Goal: Task Accomplishment & Management: Complete application form

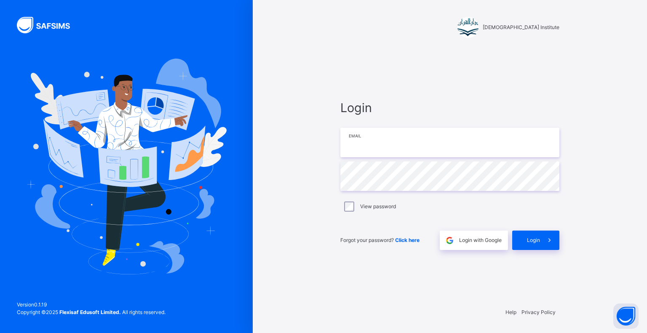
drag, startPoint x: 427, startPoint y: 131, endPoint x: 421, endPoint y: 141, distance: 11.6
click at [421, 140] on input "email" at bounding box center [449, 142] width 219 height 29
type input "**********"
click at [538, 235] on div "Login" at bounding box center [535, 239] width 47 height 19
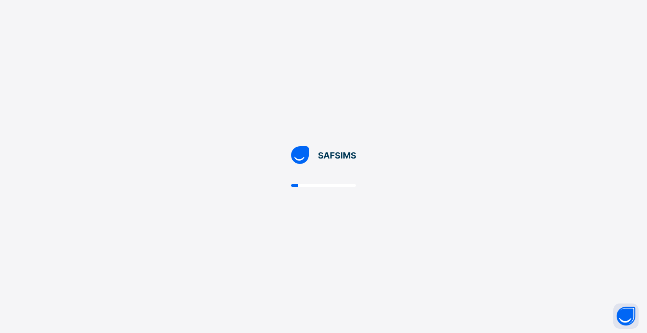
click at [42, 95] on div at bounding box center [323, 166] width 647 height 333
click at [52, 120] on div at bounding box center [323, 166] width 647 height 333
click at [39, 99] on div at bounding box center [323, 166] width 647 height 333
click at [37, 98] on div at bounding box center [323, 166] width 647 height 333
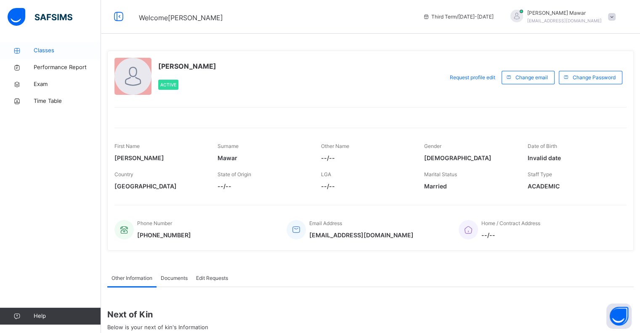
click at [49, 54] on link "Classes" at bounding box center [50, 50] width 101 height 17
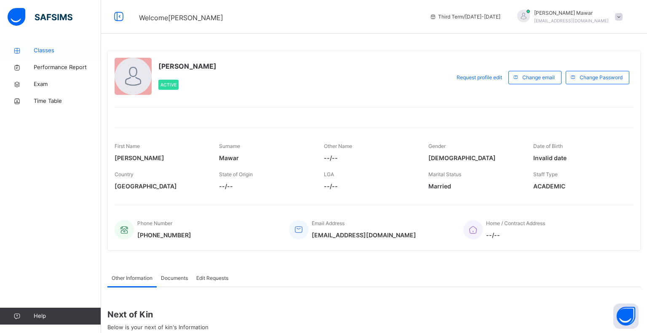
click at [49, 54] on span "Classes" at bounding box center [67, 50] width 67 height 8
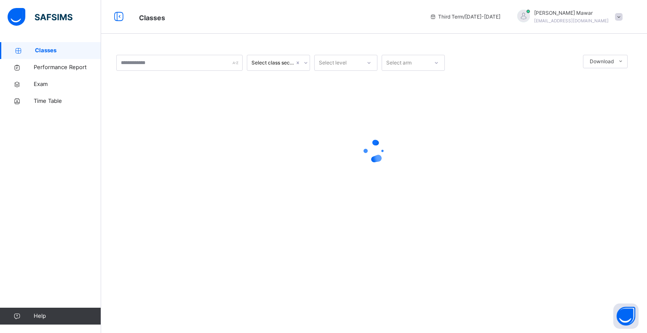
click at [49, 54] on span "Classes" at bounding box center [68, 50] width 66 height 8
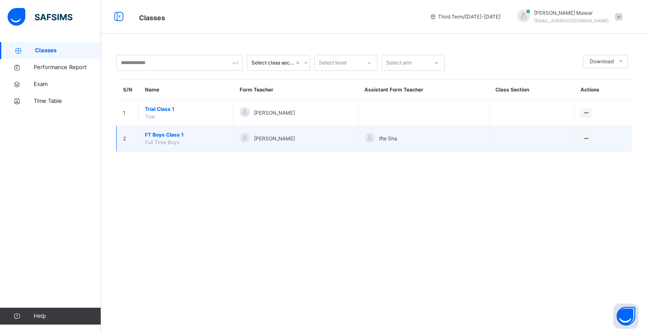
click at [170, 130] on td "FT Boys Class 1 Full Time Boys" at bounding box center [186, 139] width 95 height 26
click at [170, 133] on span "FT Boys Class 1" at bounding box center [186, 135] width 82 height 8
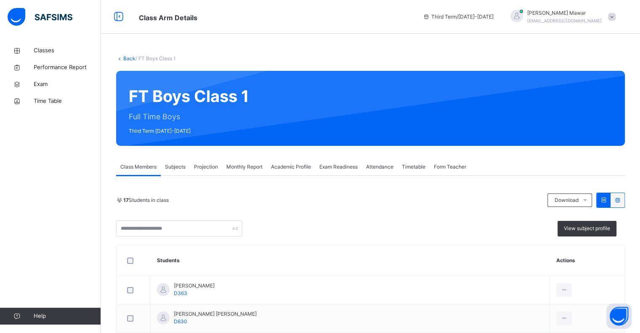
click at [205, 167] on span "Projection" at bounding box center [206, 167] width 24 height 8
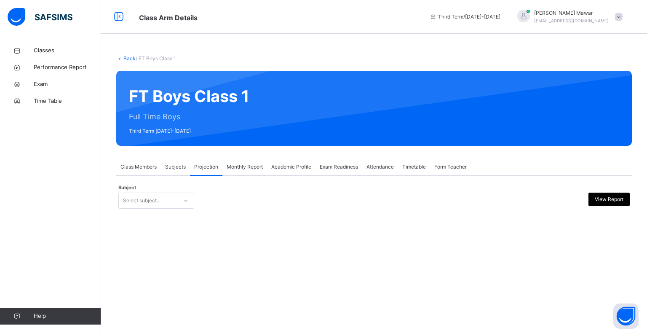
click at [196, 210] on div "Subject Select subject... View Report" at bounding box center [373, 200] width 511 height 24
click at [180, 203] on div at bounding box center [186, 200] width 14 height 13
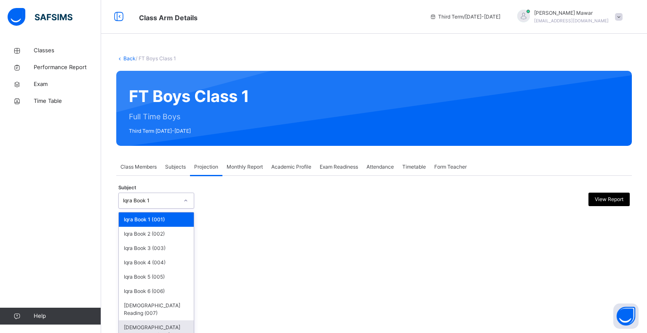
click at [144, 320] on div "[DEMOGRAPHIC_DATA] Memorisation (008)" at bounding box center [156, 331] width 75 height 22
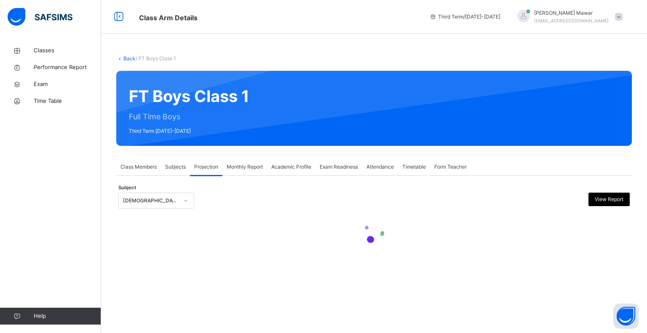
click at [307, 191] on div "Subject Quran Memorisation (008) View Report" at bounding box center [373, 200] width 511 height 24
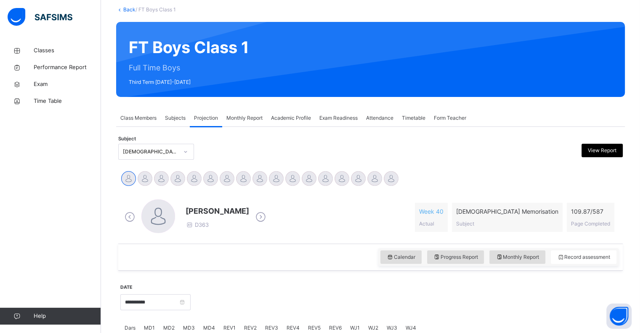
scroll to position [51, 0]
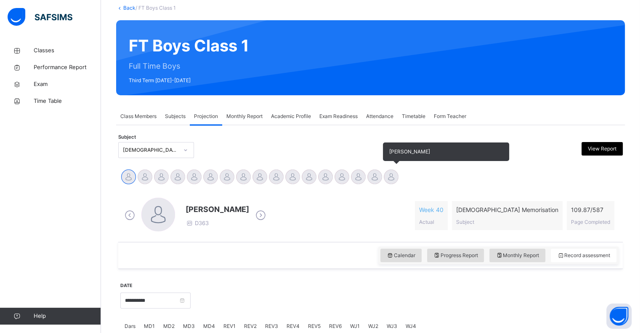
click at [387, 181] on div at bounding box center [391, 176] width 15 height 15
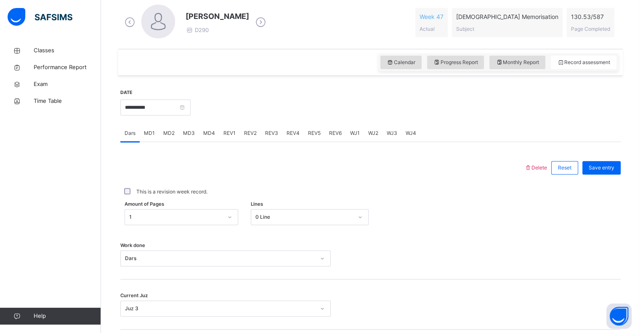
scroll to position [260, 0]
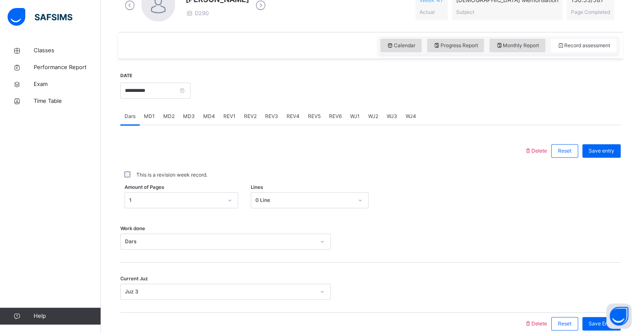
click at [208, 116] on span "MD4" at bounding box center [209, 116] width 12 height 8
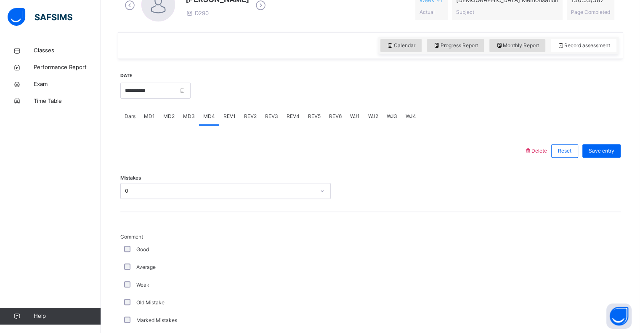
click at [211, 117] on span "MD4" at bounding box center [209, 116] width 12 height 8
click at [160, 118] on div "MD2" at bounding box center [169, 116] width 20 height 17
click at [232, 118] on span "REV1" at bounding box center [230, 116] width 12 height 8
click at [251, 119] on span "REV2" at bounding box center [250, 116] width 13 height 8
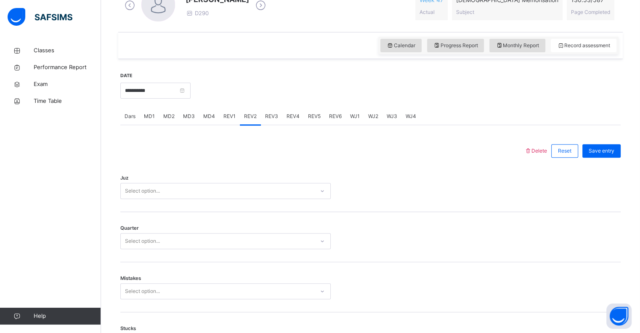
click at [272, 123] on div "REV3" at bounding box center [271, 116] width 21 height 17
click at [290, 121] on div "REV4" at bounding box center [293, 116] width 21 height 17
click at [254, 118] on span "REV2" at bounding box center [250, 116] width 13 height 8
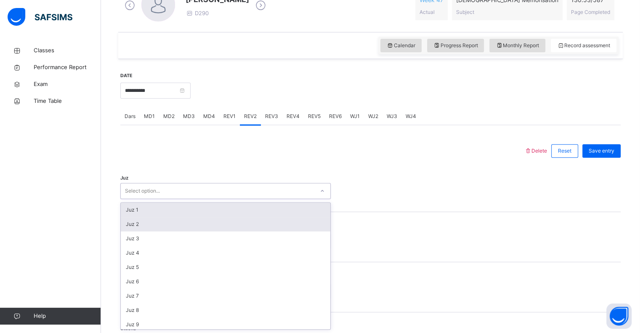
click at [146, 224] on div "Juz 2" at bounding box center [226, 224] width 210 height 14
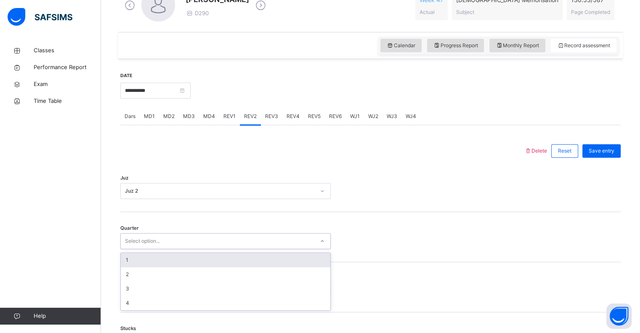
click at [136, 259] on div "1" at bounding box center [226, 260] width 210 height 14
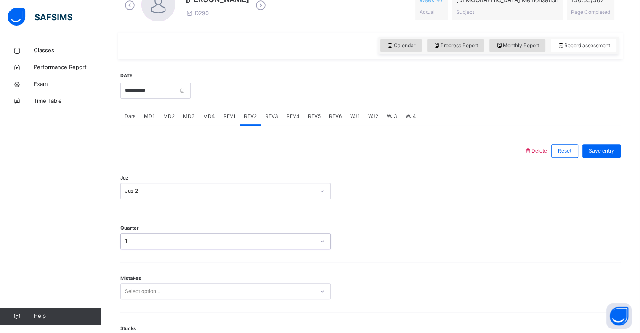
click at [134, 303] on div "Mistakes Select option..." at bounding box center [370, 287] width 501 height 50
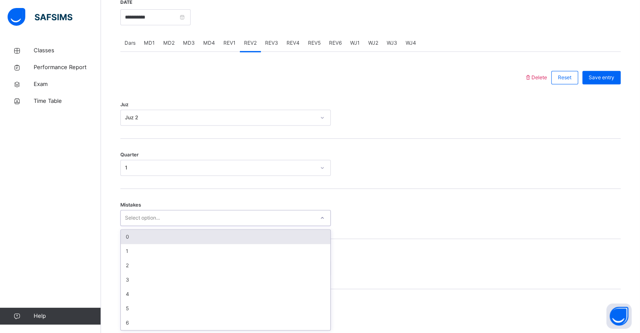
click at [127, 235] on div "0" at bounding box center [226, 236] width 210 height 14
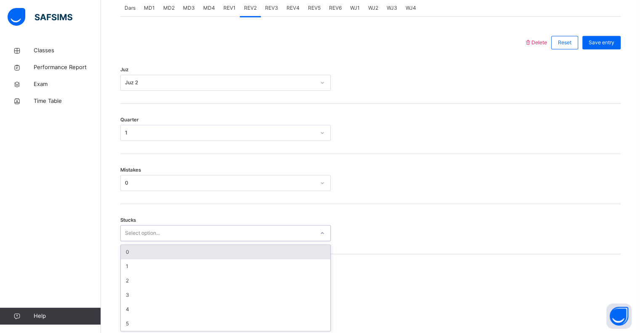
scroll to position [369, 0]
click at [125, 255] on div "0" at bounding box center [226, 251] width 210 height 14
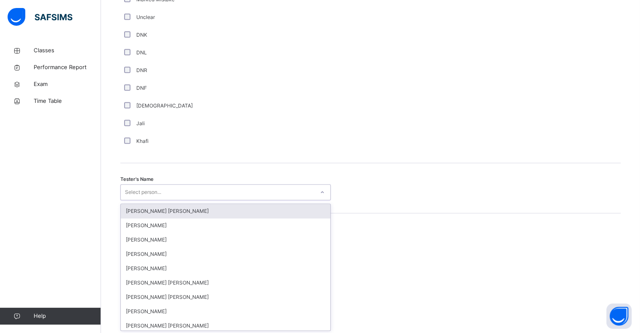
scroll to position [731, 0]
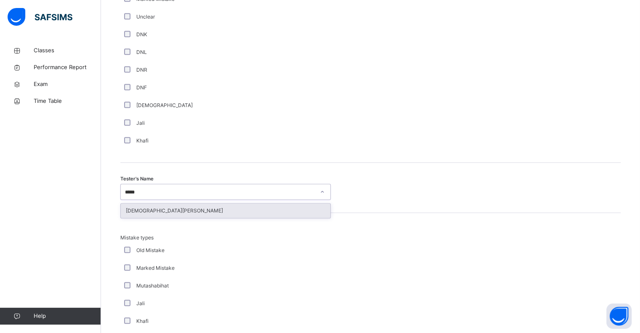
type input "******"
click at [135, 211] on div "[DEMOGRAPHIC_DATA][PERSON_NAME]" at bounding box center [226, 210] width 210 height 14
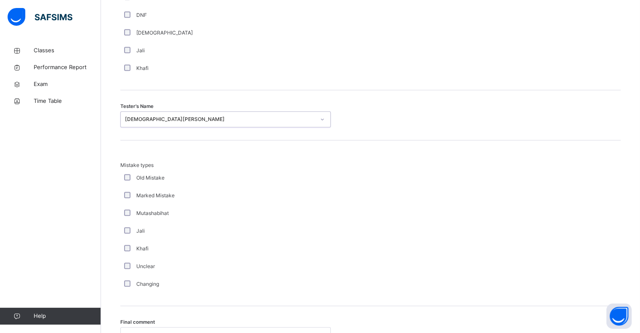
scroll to position [886, 0]
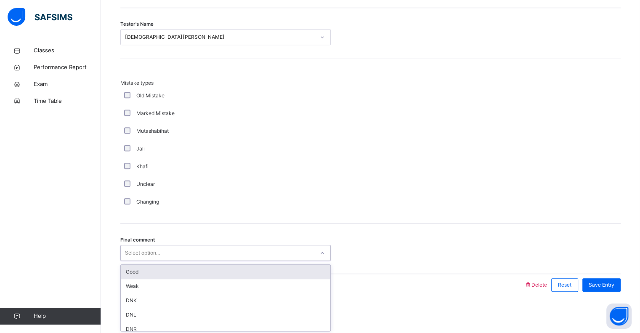
click at [127, 269] on div "Good" at bounding box center [226, 271] width 210 height 14
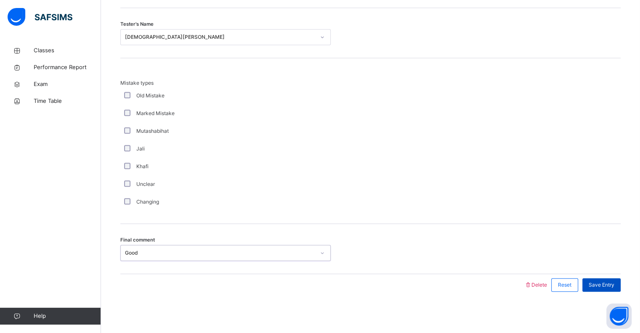
click at [607, 278] on div "Save Entry" at bounding box center [602, 284] width 38 height 13
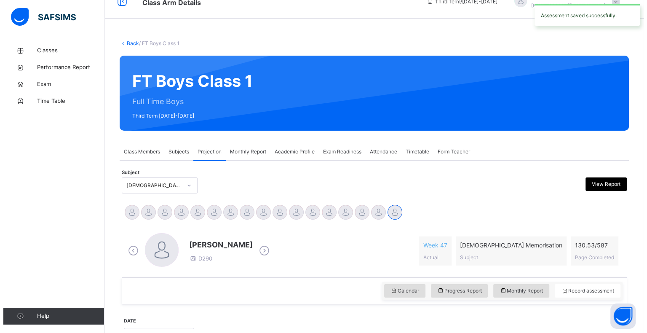
scroll to position [0, 0]
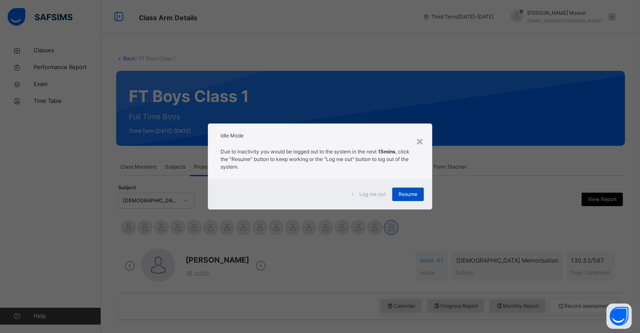
click at [406, 198] on div "Resume" at bounding box center [408, 193] width 32 height 13
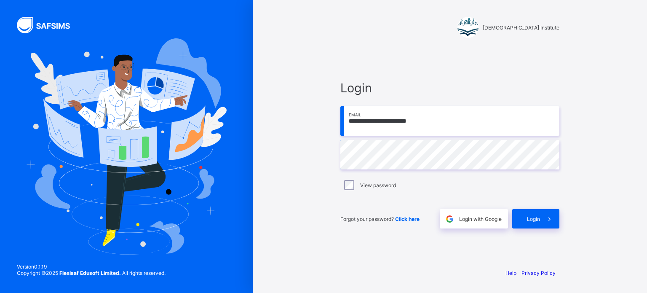
click at [528, 204] on div "Forgot your password? Click here Login with Google Login" at bounding box center [449, 214] width 219 height 28
click at [566, 231] on div "**********" at bounding box center [450, 154] width 236 height 213
click at [552, 226] on span at bounding box center [549, 218] width 19 height 19
click at [544, 226] on span at bounding box center [549, 218] width 19 height 19
click at [551, 222] on icon at bounding box center [549, 218] width 9 height 8
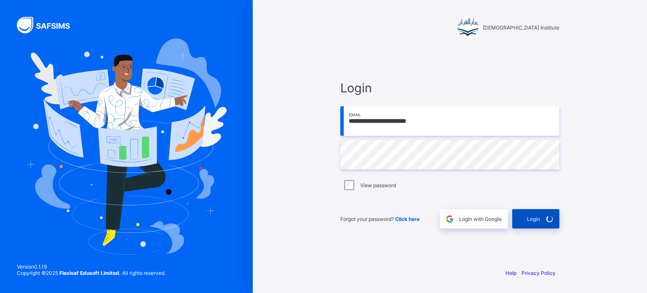
click at [559, 217] on span at bounding box center [549, 218] width 19 height 19
click at [552, 216] on icon at bounding box center [549, 219] width 9 height 8
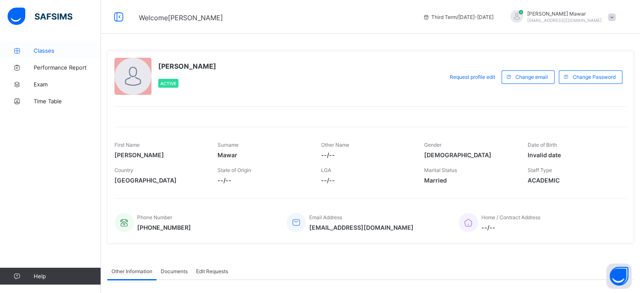
click at [45, 43] on link "Classes" at bounding box center [50, 50] width 101 height 17
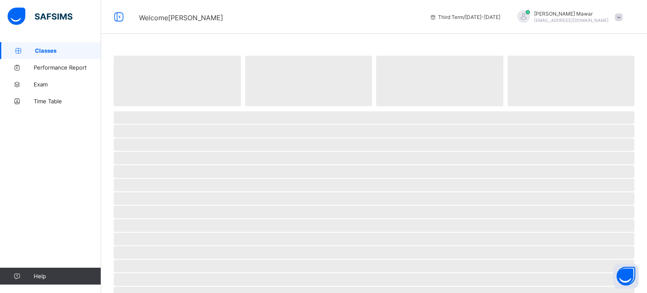
click at [57, 51] on span "Classes" at bounding box center [68, 50] width 66 height 7
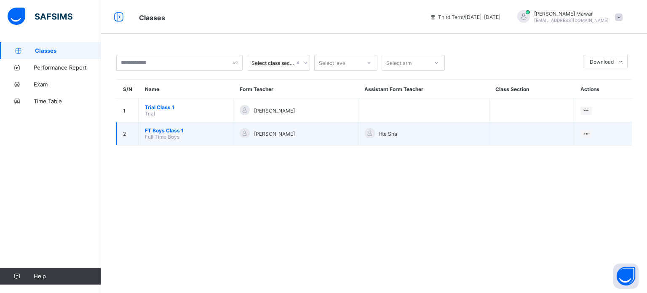
click at [181, 130] on span "FT Boys Class 1" at bounding box center [186, 130] width 82 height 6
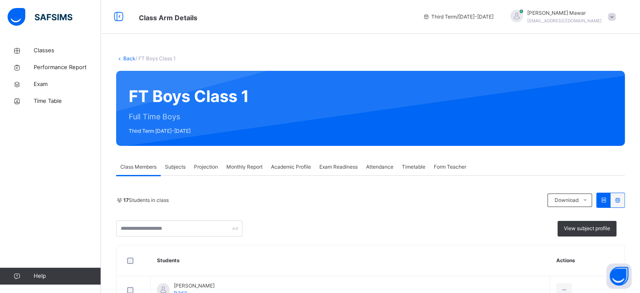
click at [210, 166] on span "Projection" at bounding box center [206, 167] width 24 height 8
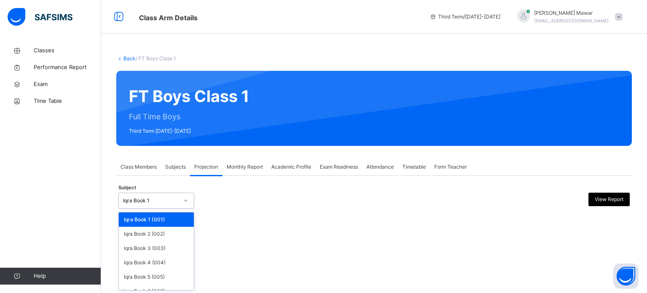
scroll to position [44, 0]
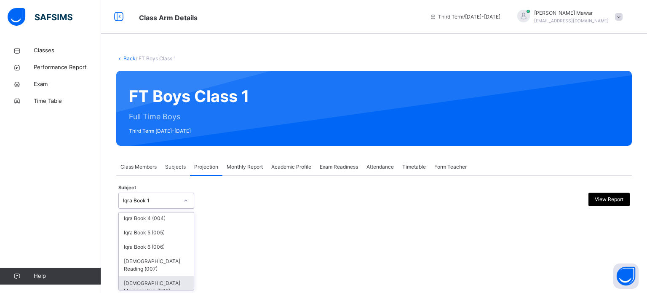
click at [171, 285] on div "[DEMOGRAPHIC_DATA] Memorisation (008)" at bounding box center [156, 287] width 75 height 22
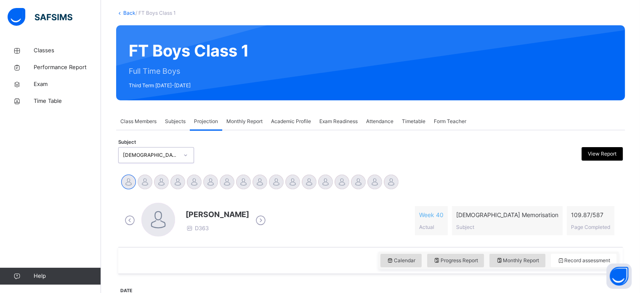
scroll to position [77, 0]
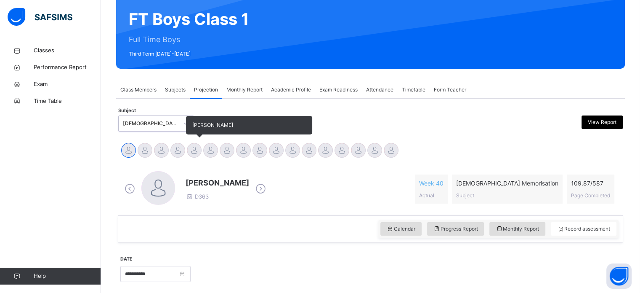
click at [195, 147] on div at bounding box center [194, 150] width 15 height 15
click at [205, 146] on div at bounding box center [210, 150] width 15 height 15
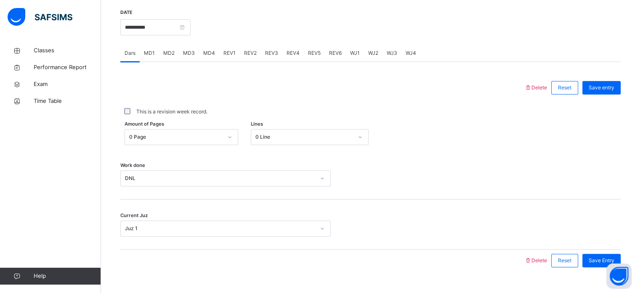
scroll to position [323, 0]
click at [224, 54] on span "REV1" at bounding box center [230, 54] width 12 height 8
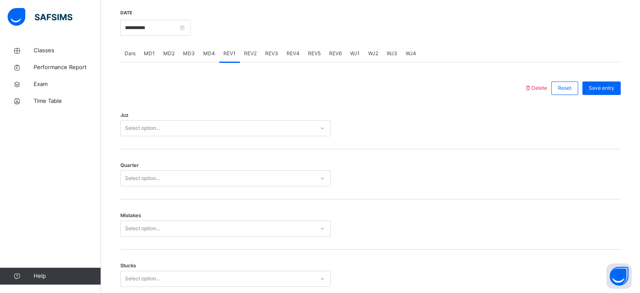
click at [254, 60] on div "REV2" at bounding box center [250, 53] width 21 height 17
click at [227, 60] on div "REV1" at bounding box center [229, 53] width 21 height 17
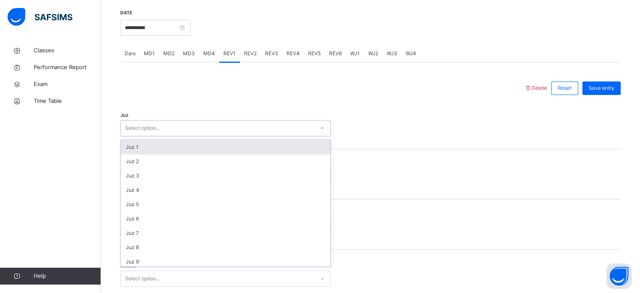
scroll to position [303, 0]
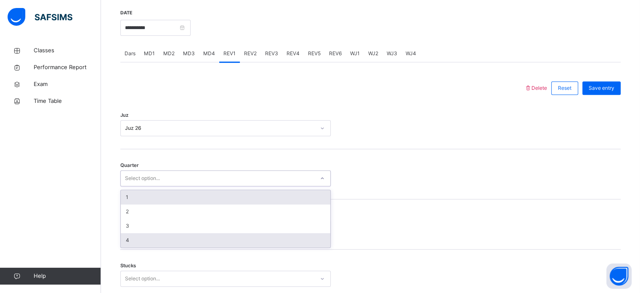
click at [178, 242] on div "4" at bounding box center [226, 240] width 210 height 14
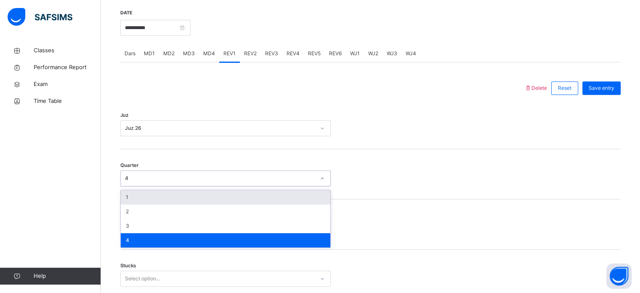
click at [419, 149] on div "Quarter option 4, selected. option 1 focused, 1 of 4. 4 results available. Use …" at bounding box center [370, 174] width 501 height 50
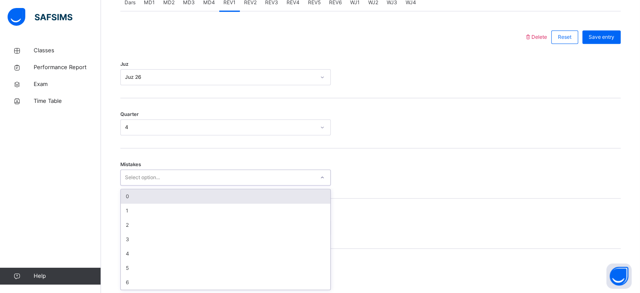
click at [233, 194] on div "0" at bounding box center [226, 196] width 210 height 14
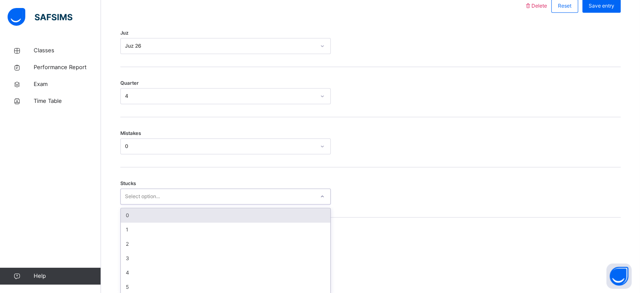
scroll to position [409, 0]
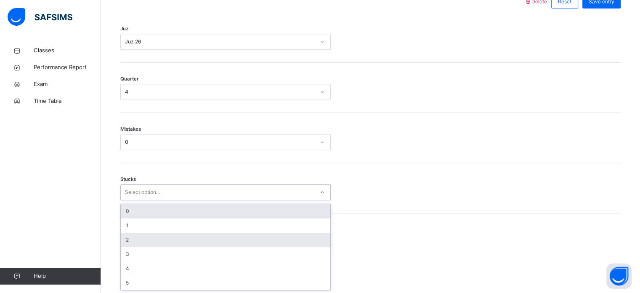
click at [161, 240] on div "2" at bounding box center [226, 239] width 210 height 14
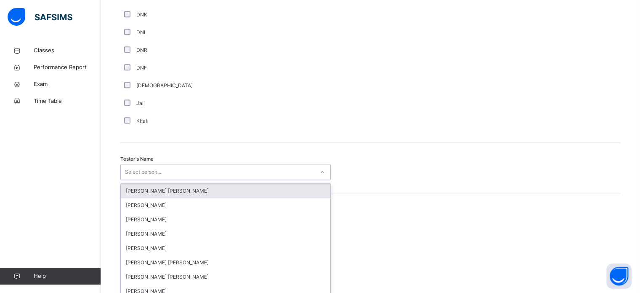
scroll to position [771, 0]
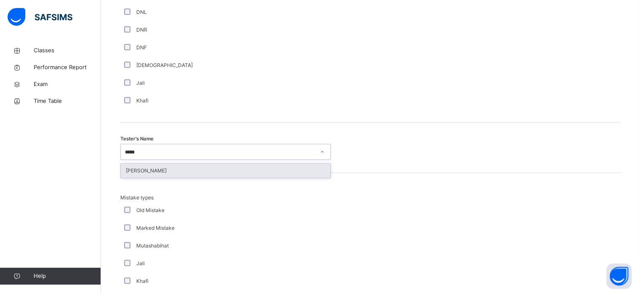
type input "***"
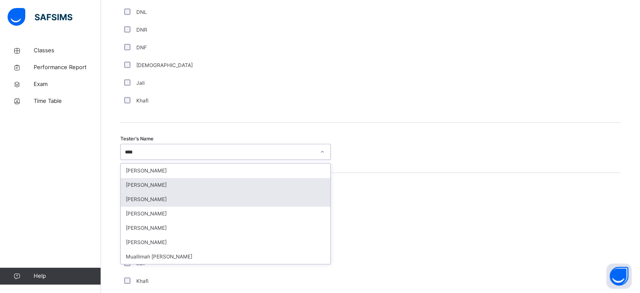
click at [147, 196] on div "[PERSON_NAME]" at bounding box center [226, 199] width 210 height 14
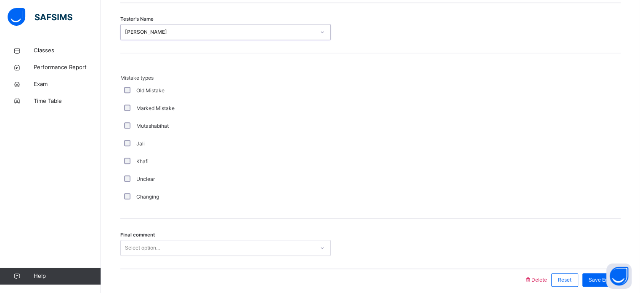
scroll to position [926, 0]
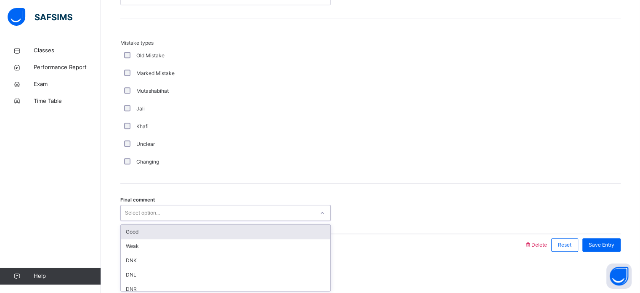
click at [233, 227] on div "Good" at bounding box center [226, 231] width 210 height 14
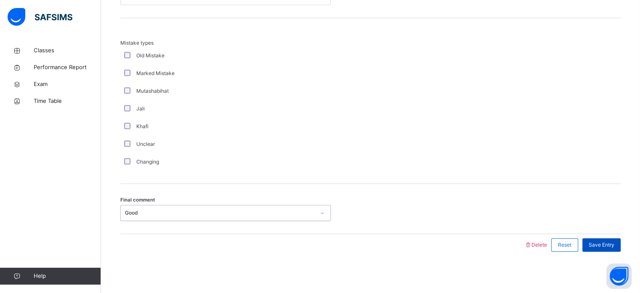
click at [615, 241] on span "Save Entry" at bounding box center [602, 245] width 26 height 8
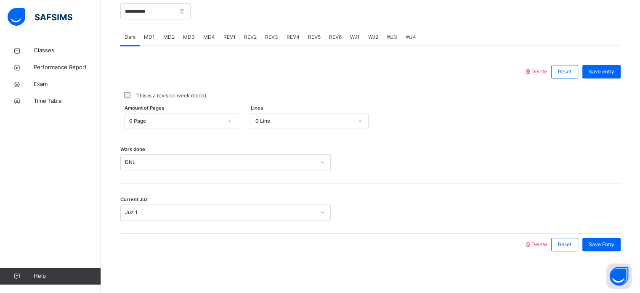
scroll to position [308, 0]
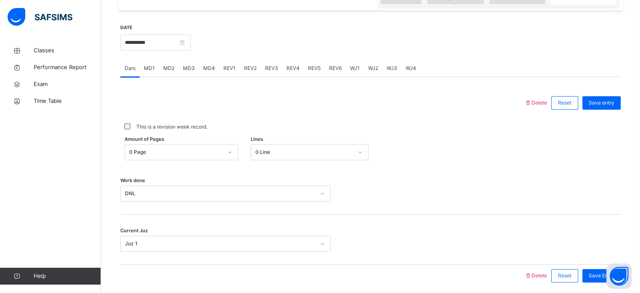
click at [230, 71] on span "REV1" at bounding box center [230, 68] width 12 height 8
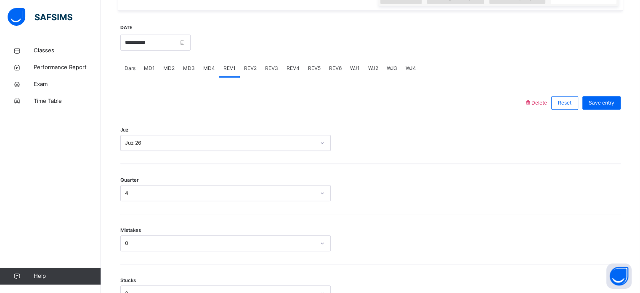
click at [255, 70] on div "REV2" at bounding box center [250, 68] width 21 height 17
click at [253, 175] on div "Quarter Select option..." at bounding box center [370, 189] width 501 height 50
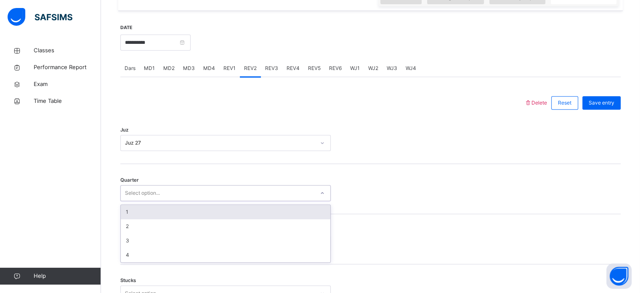
click at [213, 214] on div "1" at bounding box center [226, 212] width 210 height 14
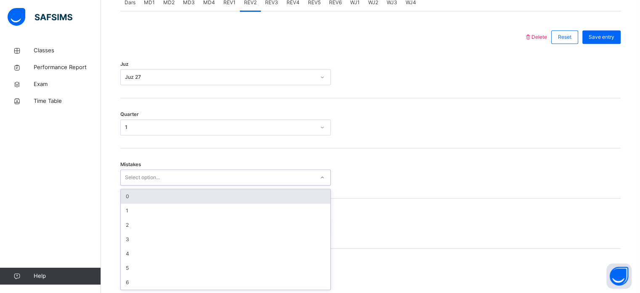
click at [210, 189] on div "0" at bounding box center [226, 196] width 210 height 14
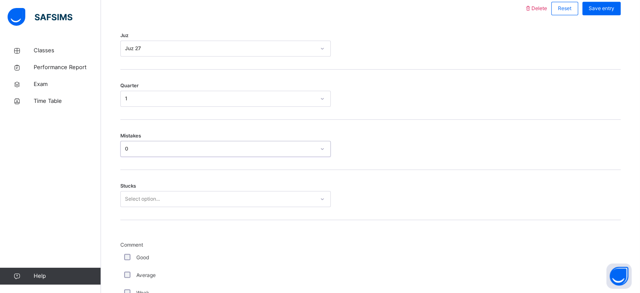
scroll to position [435, 0]
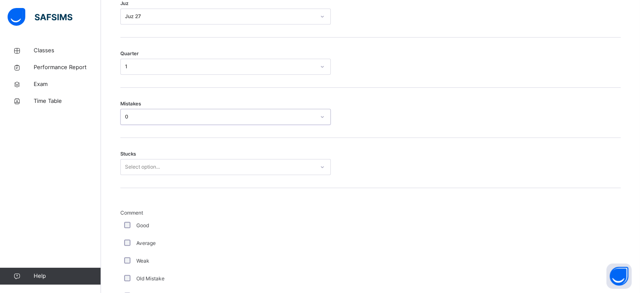
click at [251, 152] on div "Stucks Select option..." at bounding box center [370, 163] width 501 height 50
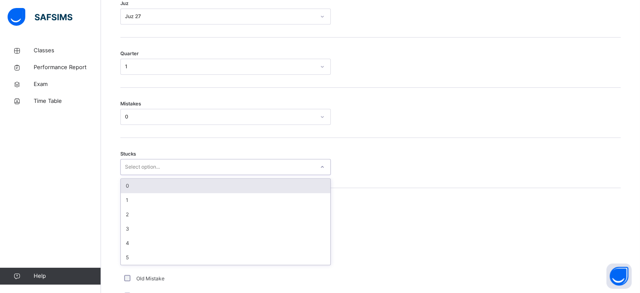
click at [217, 187] on div "0" at bounding box center [226, 186] width 210 height 14
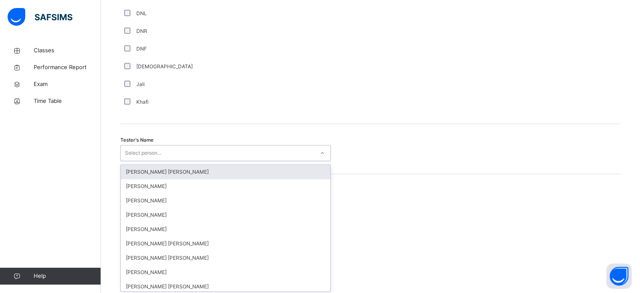
scroll to position [771, 0]
type input "***"
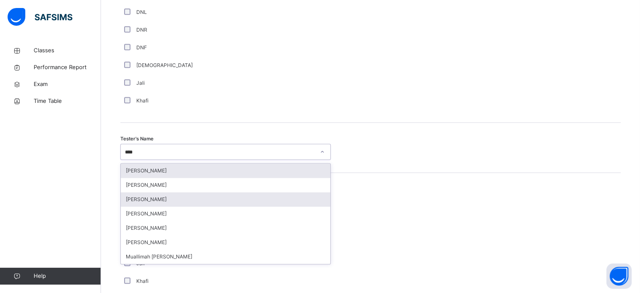
click at [192, 204] on div "[PERSON_NAME]" at bounding box center [226, 199] width 210 height 14
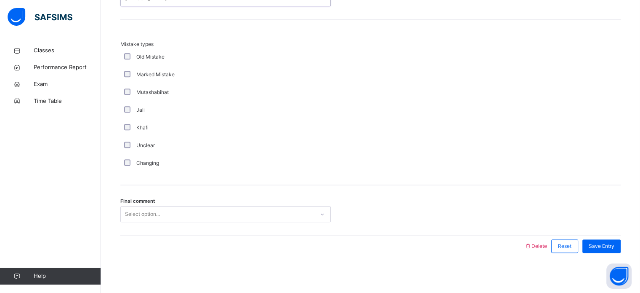
scroll to position [926, 0]
click at [184, 197] on div "Final comment Select option..." at bounding box center [370, 209] width 501 height 50
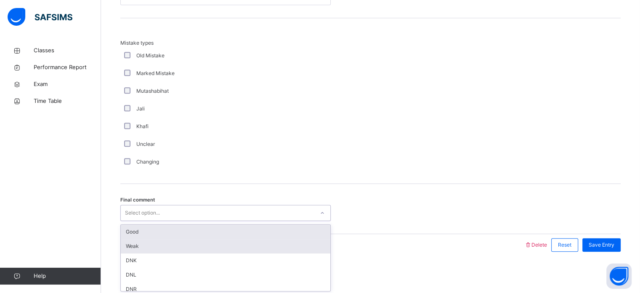
click at [168, 248] on div "Weak" at bounding box center [226, 246] width 210 height 14
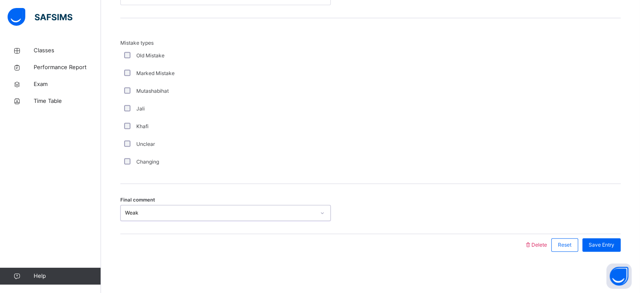
click at [621, 242] on div "Save Entry" at bounding box center [602, 244] width 38 height 13
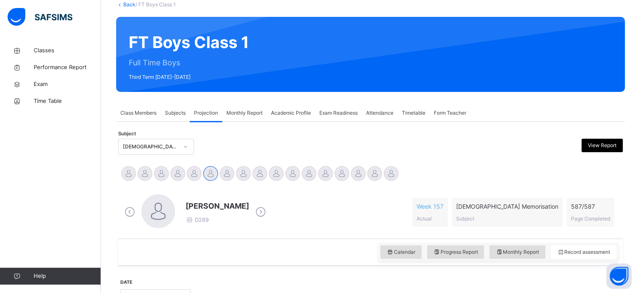
scroll to position [51, 0]
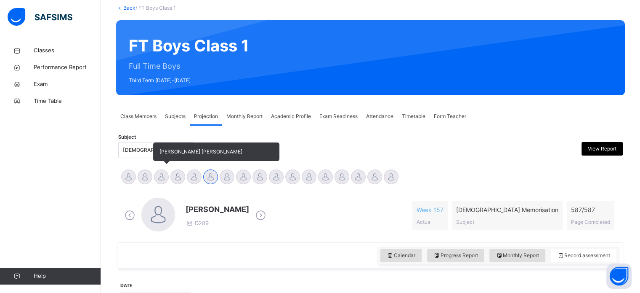
click at [163, 178] on div at bounding box center [161, 176] width 15 height 15
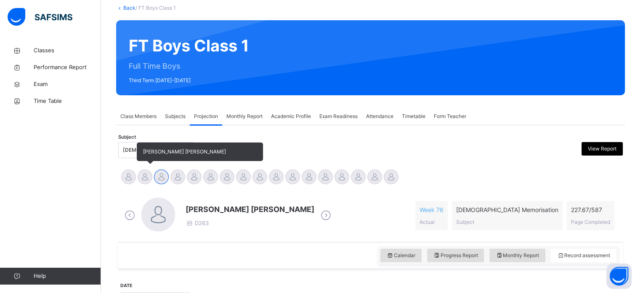
click at [142, 181] on div at bounding box center [145, 176] width 15 height 15
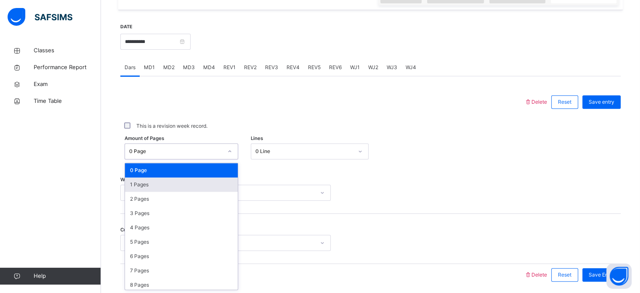
click at [144, 185] on div "1 Pages" at bounding box center [181, 184] width 113 height 14
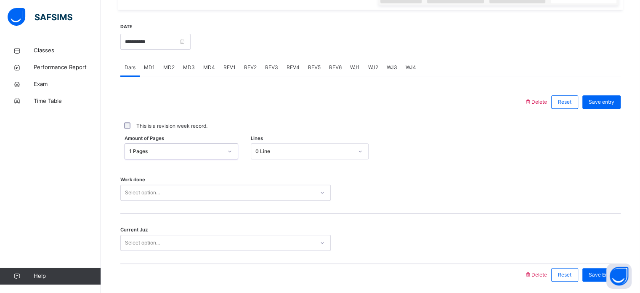
scroll to position [339, 0]
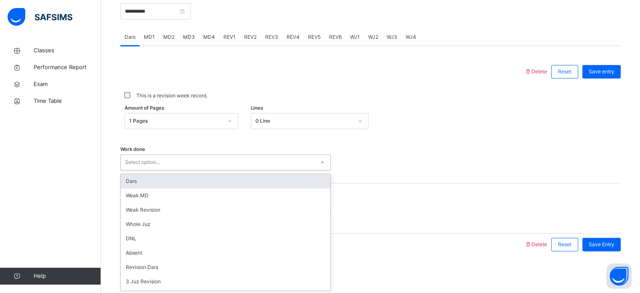
click at [125, 180] on div "Dars" at bounding box center [226, 181] width 210 height 14
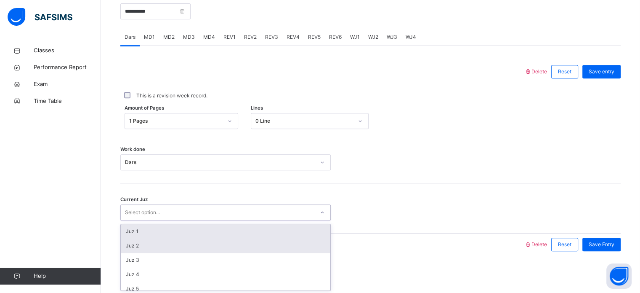
click at [124, 243] on div "Juz 2" at bounding box center [226, 245] width 210 height 14
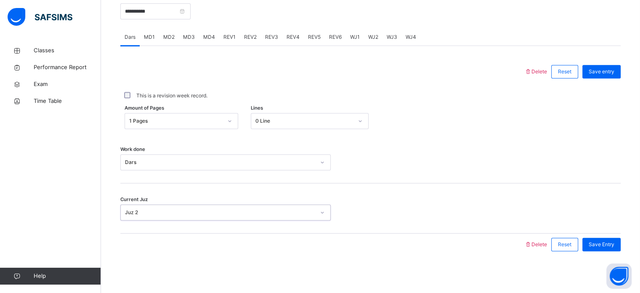
click at [606, 256] on div "**********" at bounding box center [370, 124] width 501 height 280
click at [610, 248] on div "Save Entry" at bounding box center [602, 243] width 38 height 13
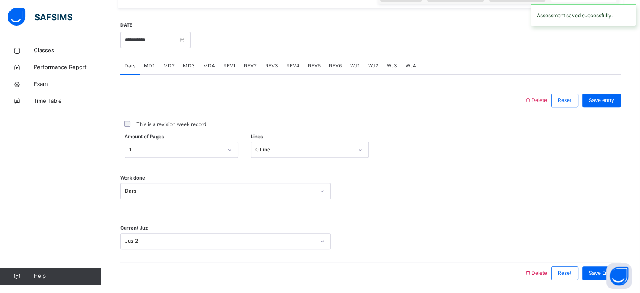
scroll to position [307, 0]
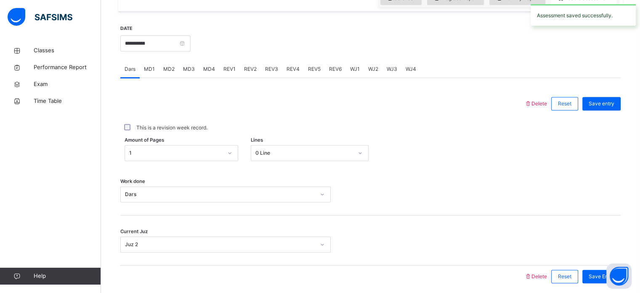
click at [153, 66] on span "MD1" at bounding box center [149, 69] width 11 height 8
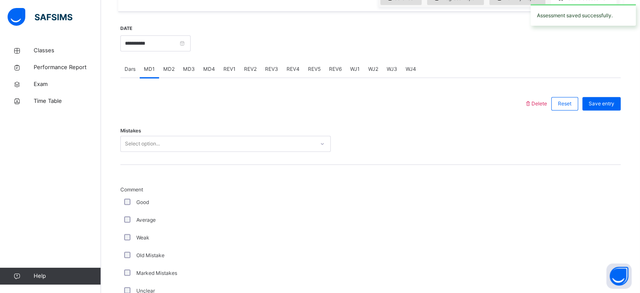
click at [189, 76] on div "MD3" at bounding box center [189, 69] width 20 height 17
click at [165, 67] on span "MD2" at bounding box center [168, 69] width 11 height 8
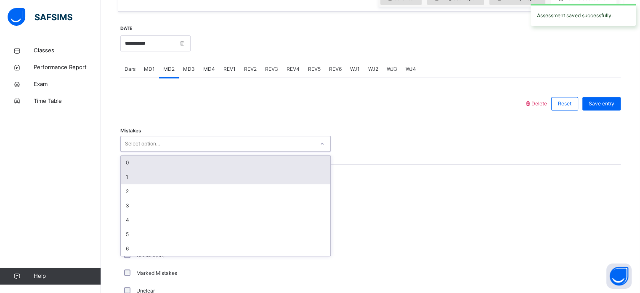
click at [126, 177] on div "1" at bounding box center [226, 177] width 210 height 14
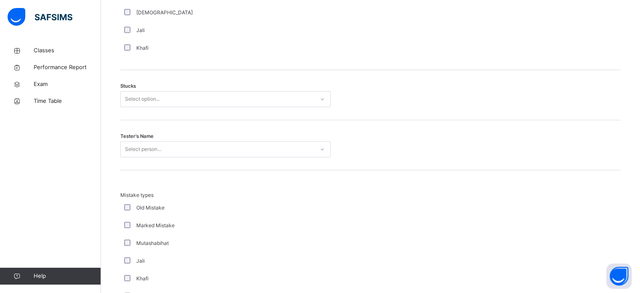
scroll to position [670, 0]
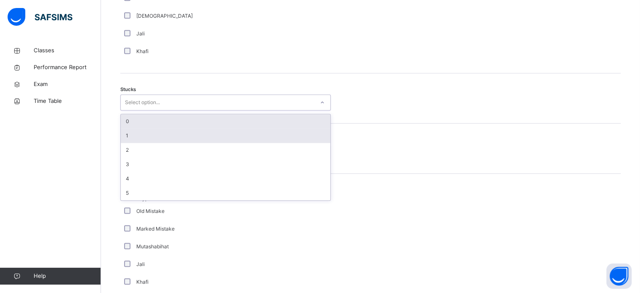
click at [128, 135] on div "1" at bounding box center [226, 135] width 210 height 14
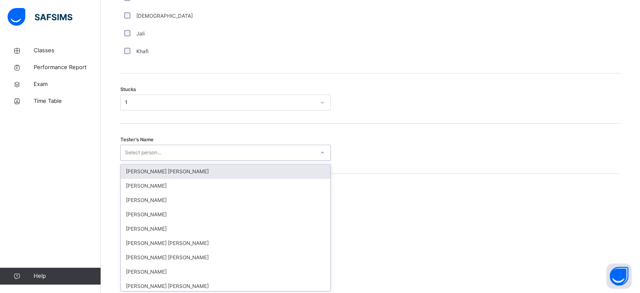
click at [238, 147] on div "Select person..." at bounding box center [218, 152] width 194 height 13
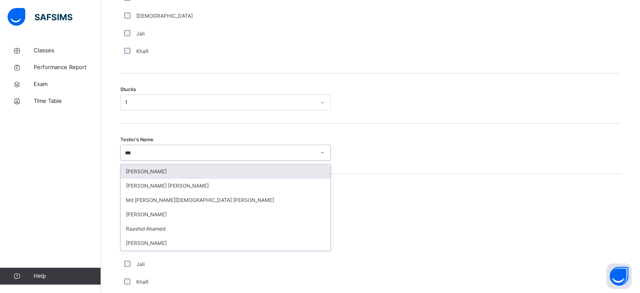
type input "****"
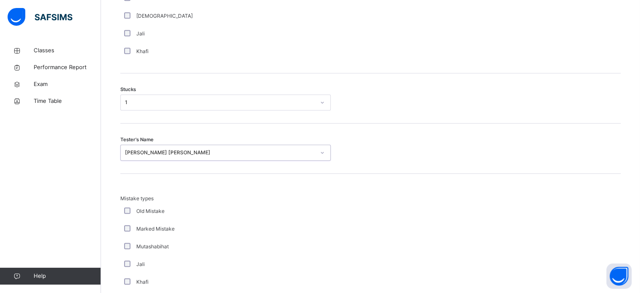
click at [149, 182] on div "Mistake types Old Mistake Marked Mistake Mutashabihat [PERSON_NAME] Unclear Cha…" at bounding box center [370, 255] width 501 height 165
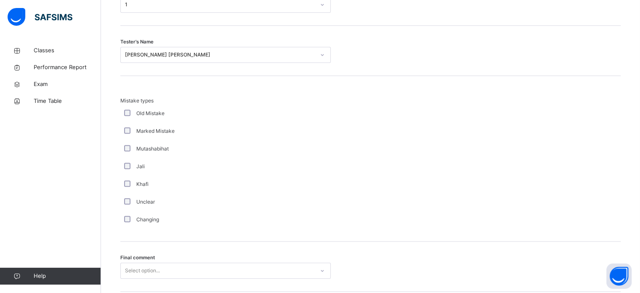
scroll to position [826, 0]
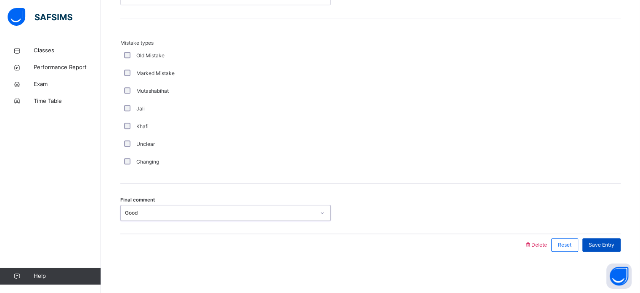
click at [615, 241] on span "Save Entry" at bounding box center [602, 245] width 26 height 8
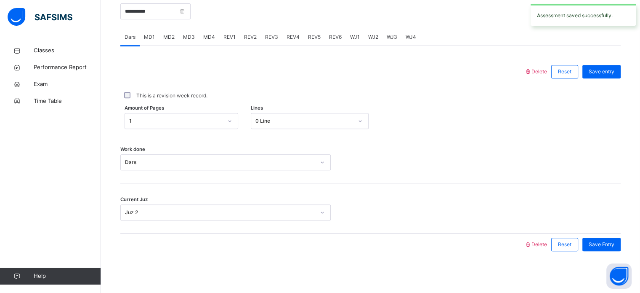
click at [204, 39] on span "MD4" at bounding box center [209, 37] width 12 height 8
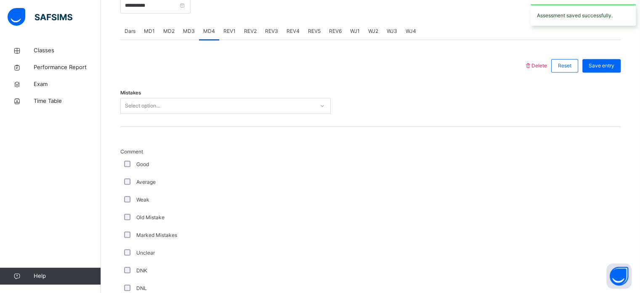
scroll to position [339, 0]
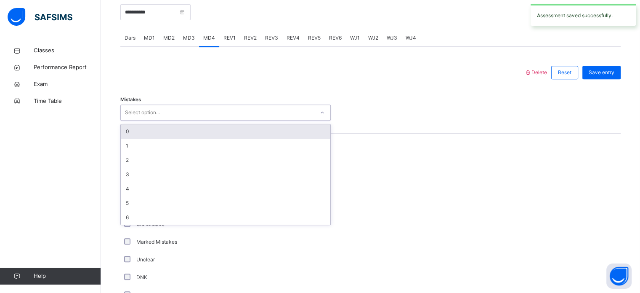
click at [121, 128] on div "0" at bounding box center [226, 131] width 210 height 14
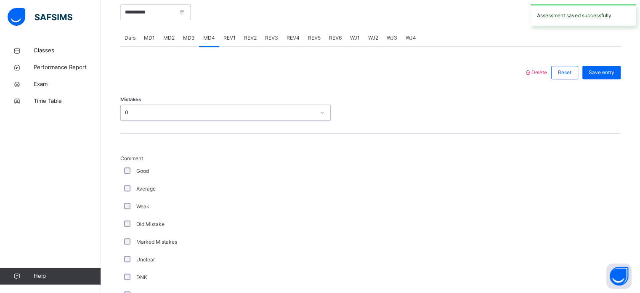
click at [125, 113] on div "0" at bounding box center [220, 113] width 190 height 8
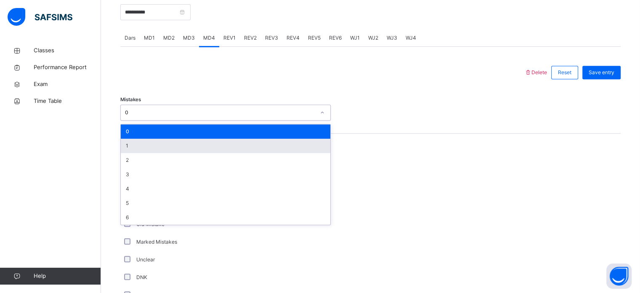
click at [125, 149] on div "1" at bounding box center [226, 146] width 210 height 14
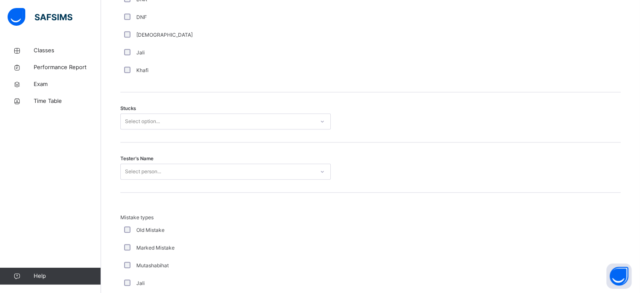
scroll to position [654, 0]
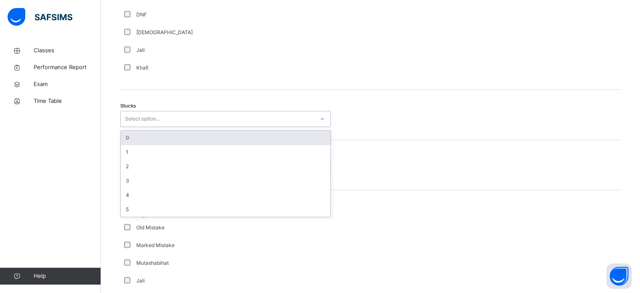
click at [122, 139] on div "0" at bounding box center [226, 138] width 210 height 14
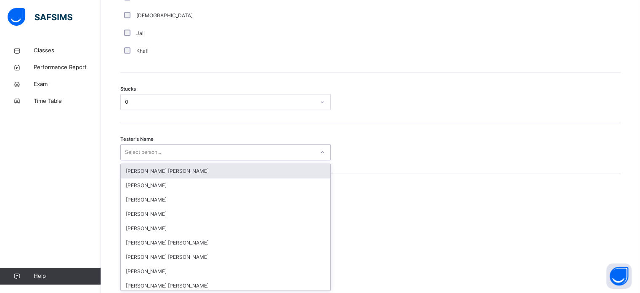
scroll to position [671, 0]
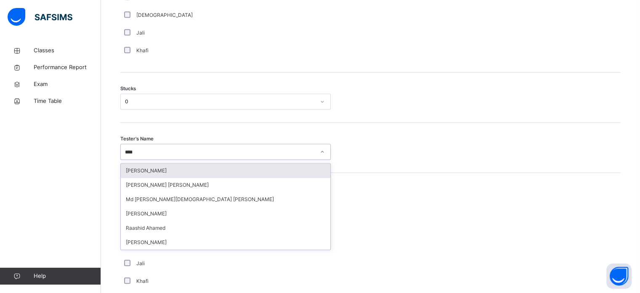
type input "*****"
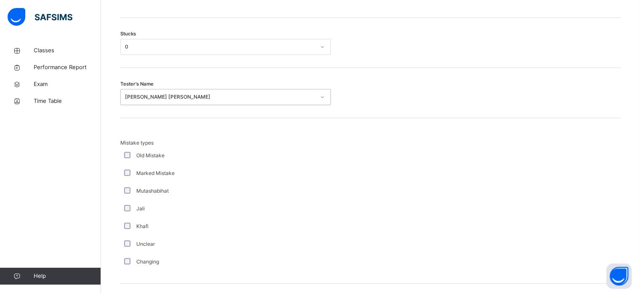
scroll to position [826, 0]
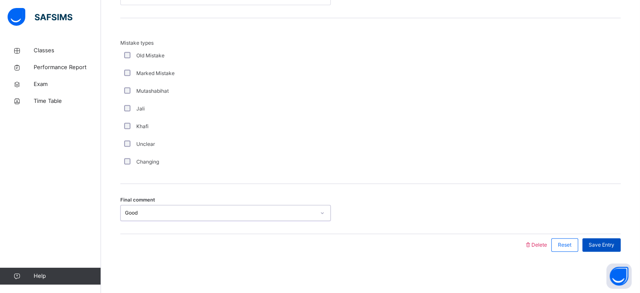
click at [604, 248] on div "Save Entry" at bounding box center [602, 244] width 38 height 13
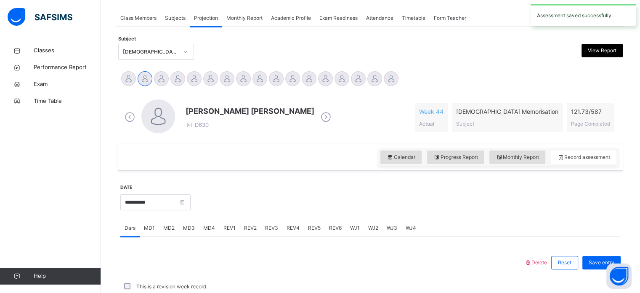
scroll to position [339, 0]
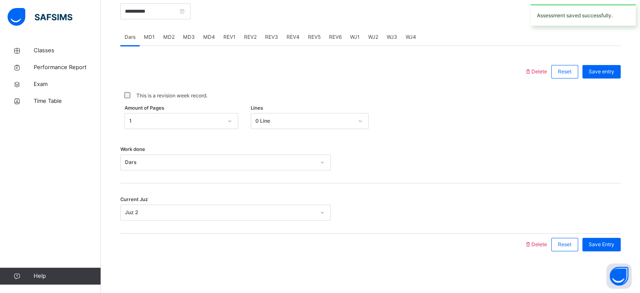
click at [232, 43] on div "REV1" at bounding box center [229, 37] width 21 height 17
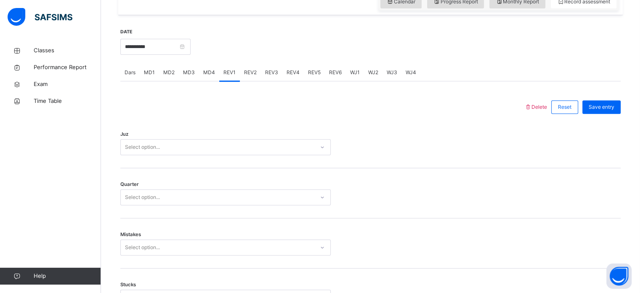
scroll to position [305, 0]
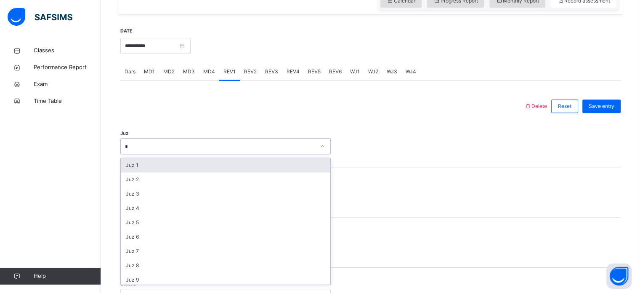
type input "**"
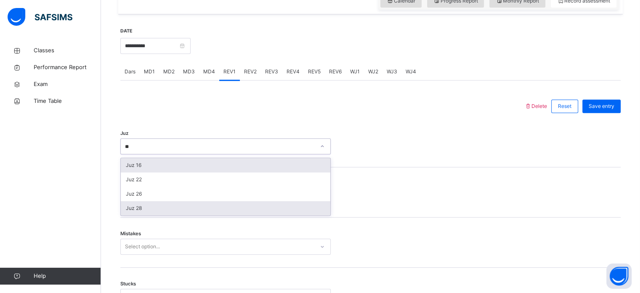
click at [127, 203] on div "Juz 28" at bounding box center [226, 208] width 210 height 14
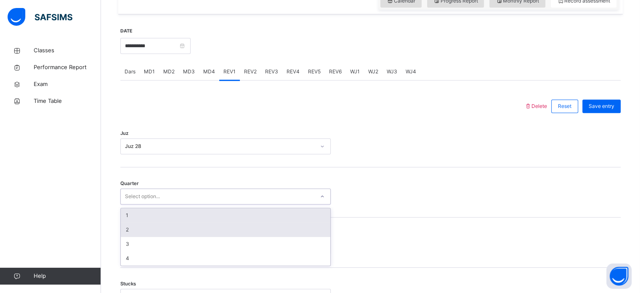
click at [121, 224] on div "2" at bounding box center [226, 229] width 210 height 14
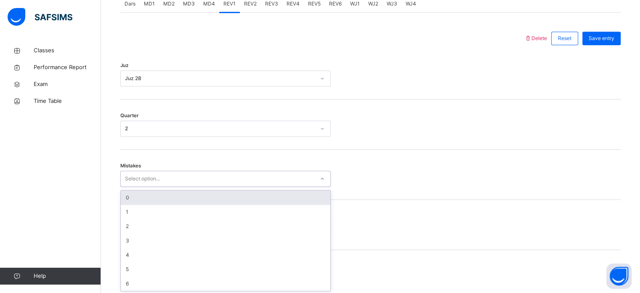
scroll to position [374, 0]
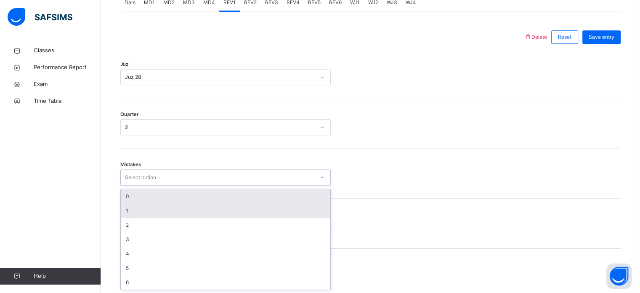
click at [127, 210] on div "1" at bounding box center [226, 210] width 210 height 14
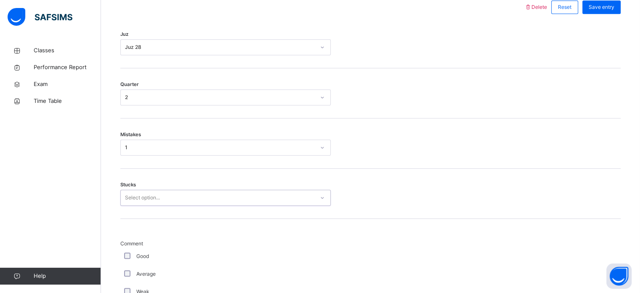
scroll to position [409, 0]
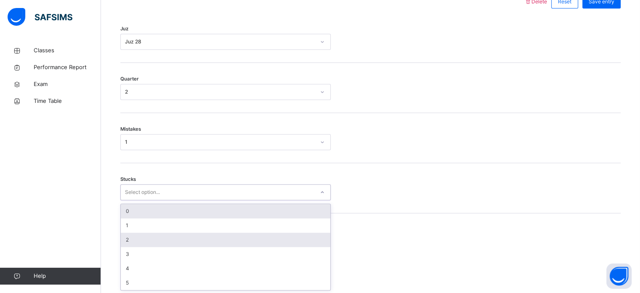
click at [121, 234] on div "2" at bounding box center [226, 239] width 210 height 14
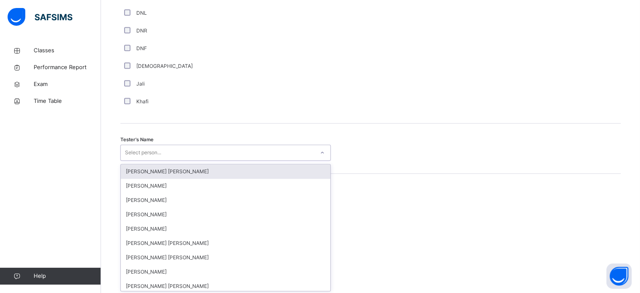
scroll to position [771, 0]
type input "****"
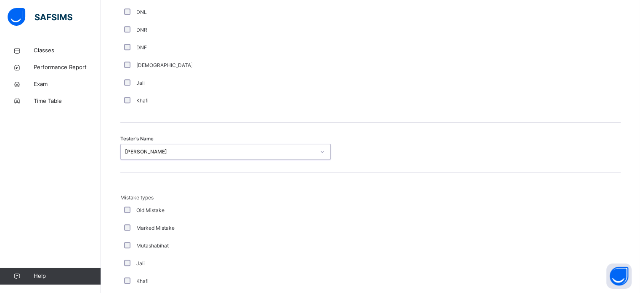
click at [131, 218] on div "Old Mistake" at bounding box center [225, 210] width 211 height 18
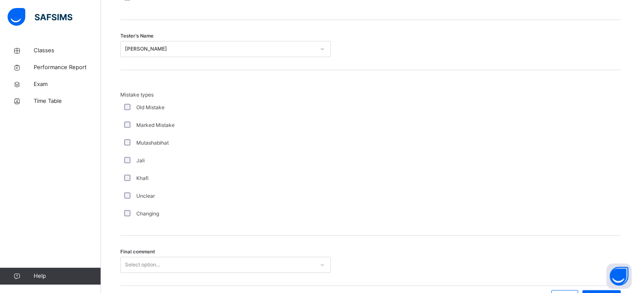
scroll to position [926, 0]
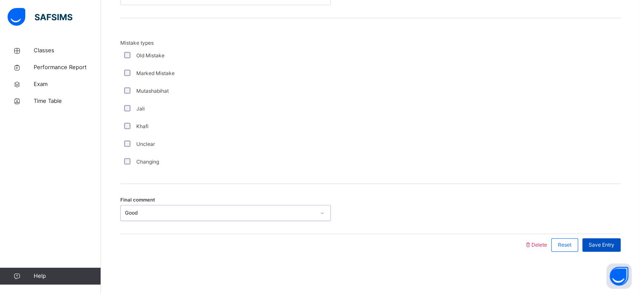
click at [611, 248] on div "Save Entry" at bounding box center [602, 244] width 38 height 13
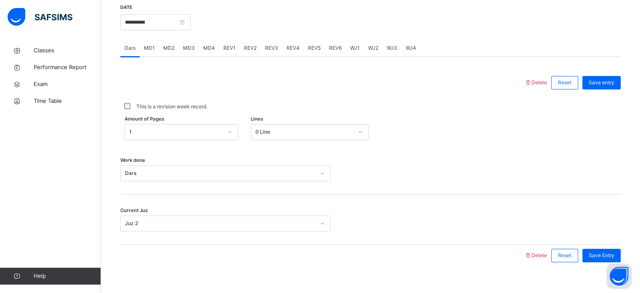
scroll to position [324, 0]
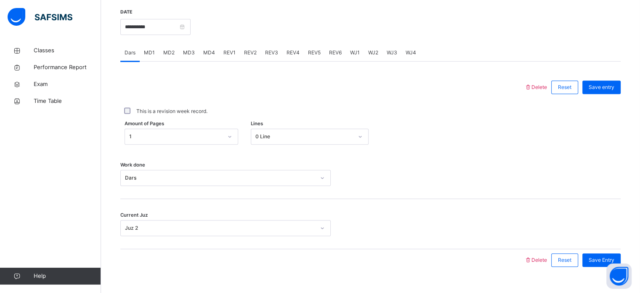
click at [245, 56] on div "REV2" at bounding box center [250, 52] width 21 height 17
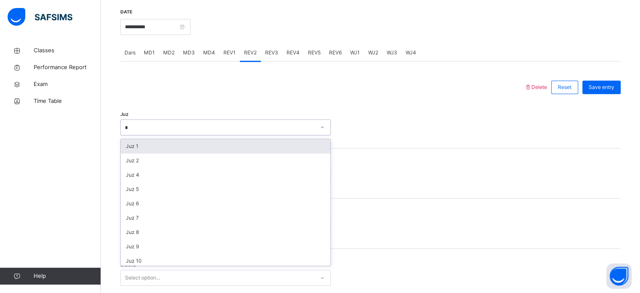
type input "**"
click at [130, 141] on div "Juz 28" at bounding box center [226, 146] width 210 height 14
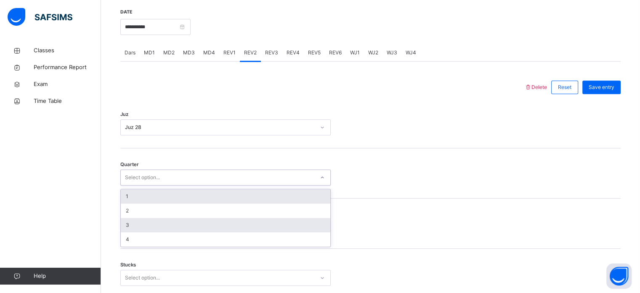
click at [125, 221] on div "3" at bounding box center [226, 225] width 210 height 14
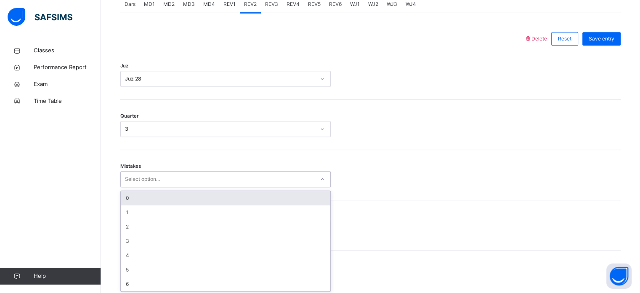
scroll to position [374, 0]
click at [125, 196] on div "0" at bounding box center [226, 196] width 210 height 14
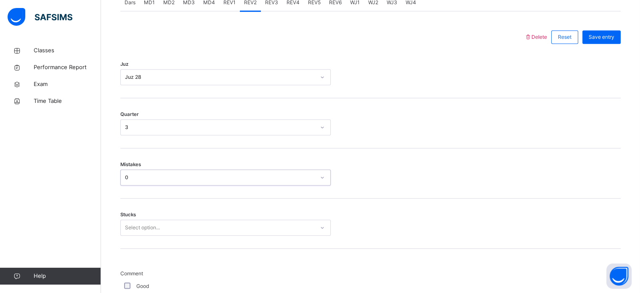
click at [125, 176] on div "0" at bounding box center [220, 177] width 190 height 8
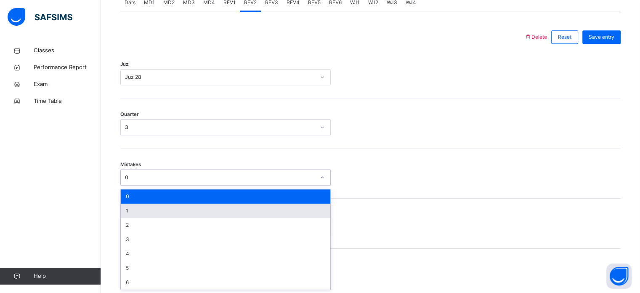
click at [126, 212] on div "1" at bounding box center [226, 210] width 210 height 14
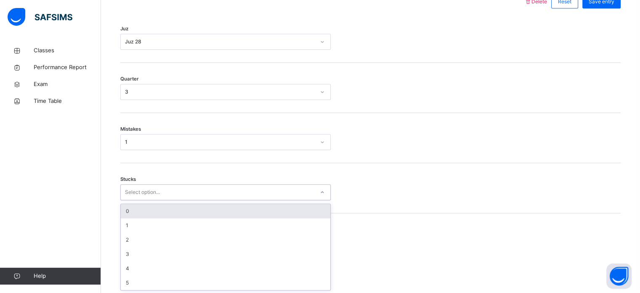
scroll to position [409, 0]
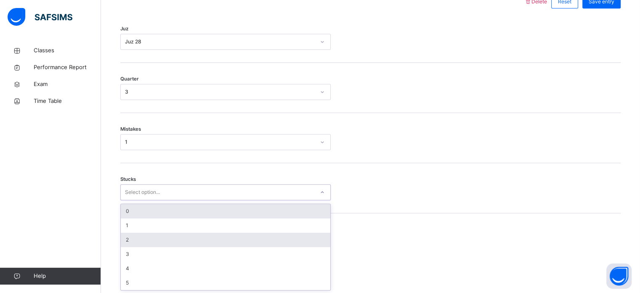
click at [123, 237] on div "2" at bounding box center [226, 239] width 210 height 14
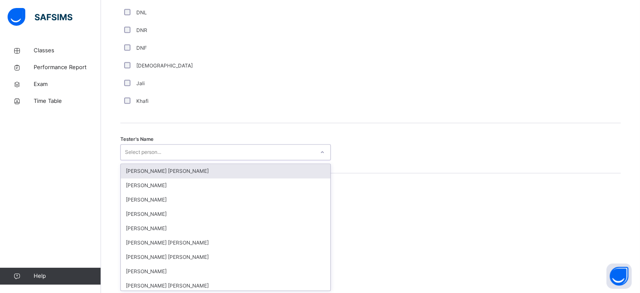
scroll to position [771, 0]
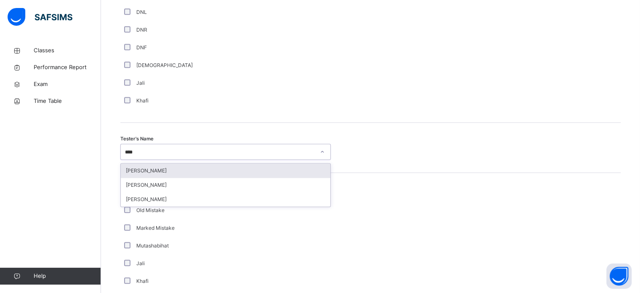
type input "*****"
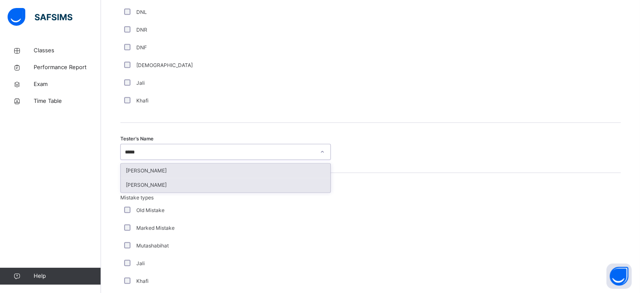
click at [128, 187] on div "[PERSON_NAME]" at bounding box center [226, 185] width 210 height 14
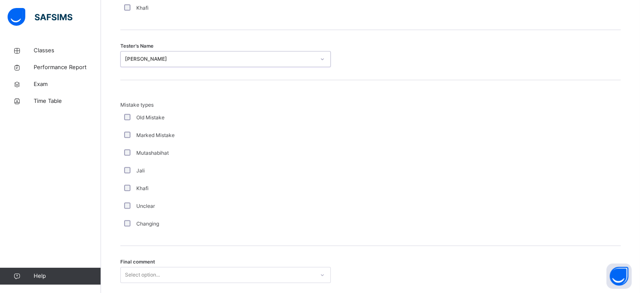
scroll to position [926, 0]
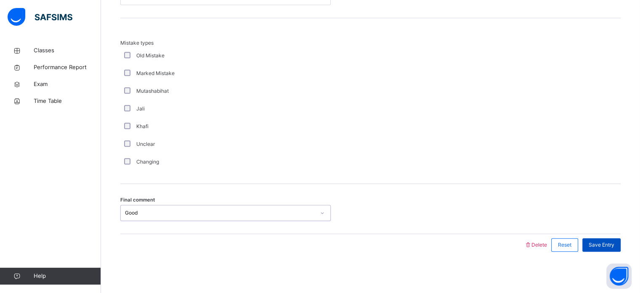
click at [619, 249] on div "Save Entry" at bounding box center [602, 244] width 38 height 13
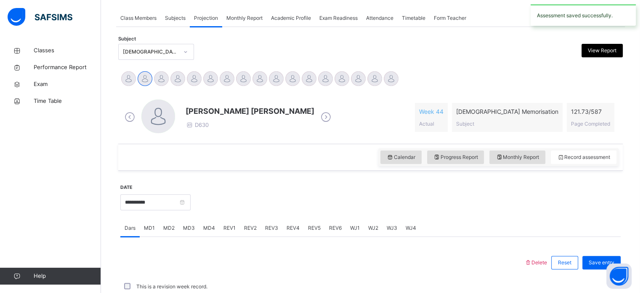
scroll to position [339, 0]
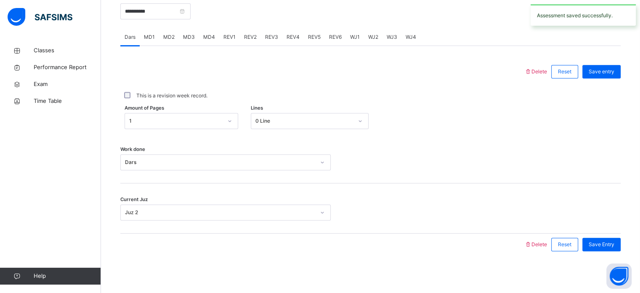
click at [276, 36] on span "REV3" at bounding box center [271, 37] width 13 height 8
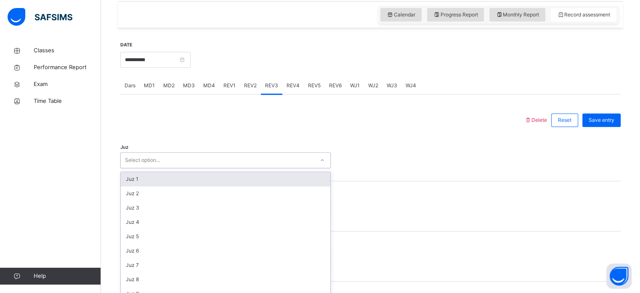
scroll to position [300, 0]
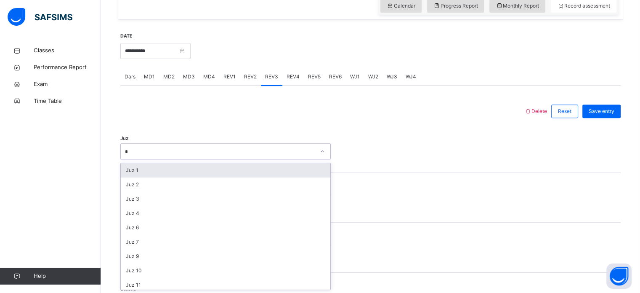
type input "**"
click at [125, 173] on div "Juz 28" at bounding box center [226, 170] width 210 height 14
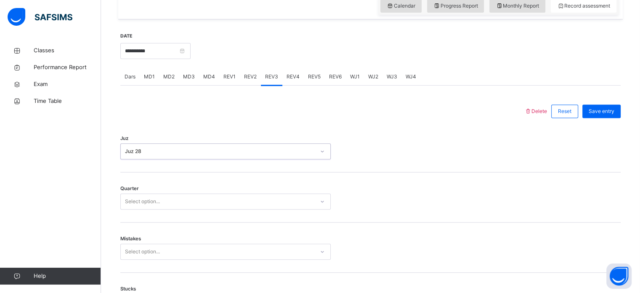
click at [127, 214] on div "Quarter Select option..." at bounding box center [370, 197] width 501 height 50
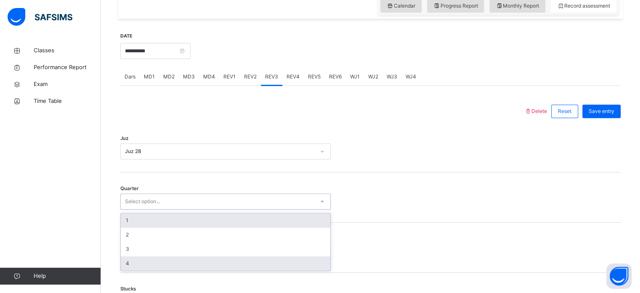
click at [122, 267] on div "4" at bounding box center [226, 263] width 210 height 14
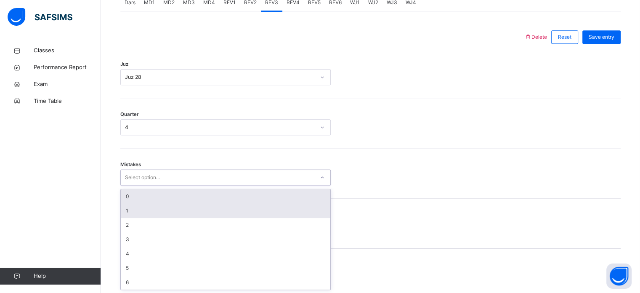
click at [121, 208] on div "1" at bounding box center [226, 210] width 210 height 14
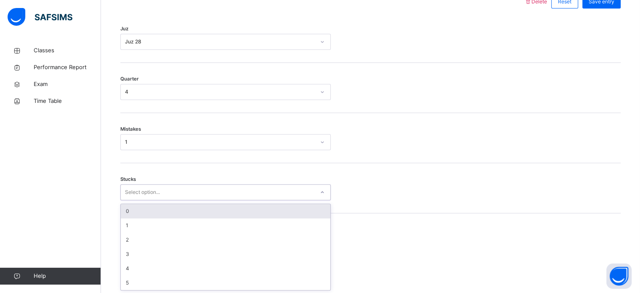
scroll to position [409, 0]
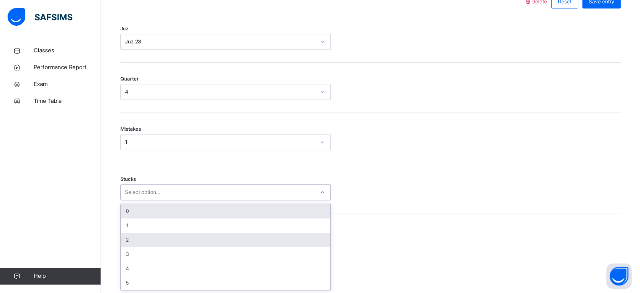
click at [125, 237] on div "2" at bounding box center [226, 239] width 210 height 14
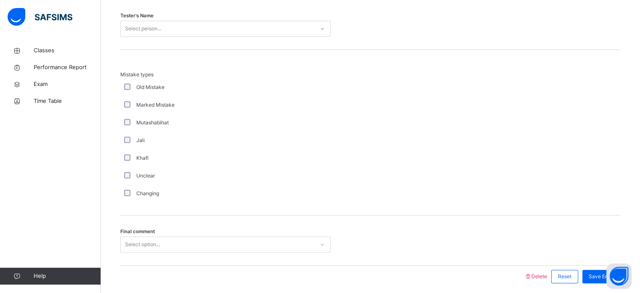
scroll to position [894, 0]
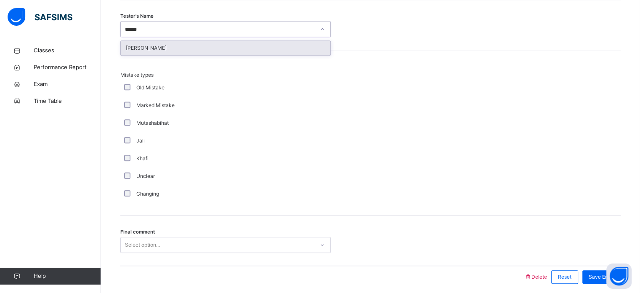
type input "*******"
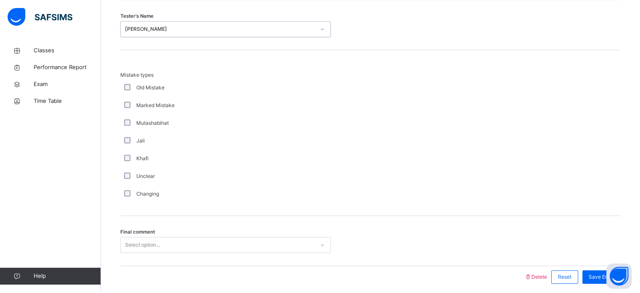
click at [136, 228] on span "Final comment" at bounding box center [137, 231] width 35 height 7
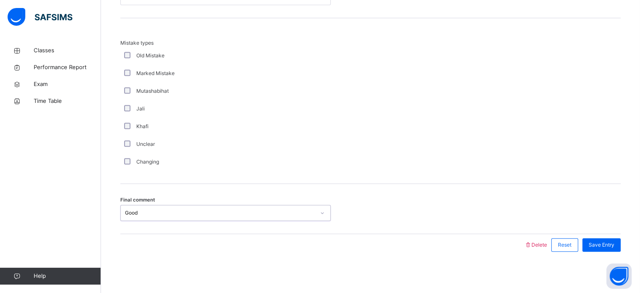
click at [621, 240] on div "Save Entry" at bounding box center [602, 244] width 38 height 13
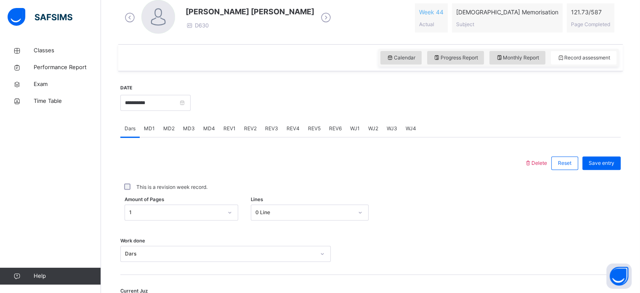
scroll to position [249, 0]
click at [291, 134] on div "REV4" at bounding box center [293, 127] width 21 height 17
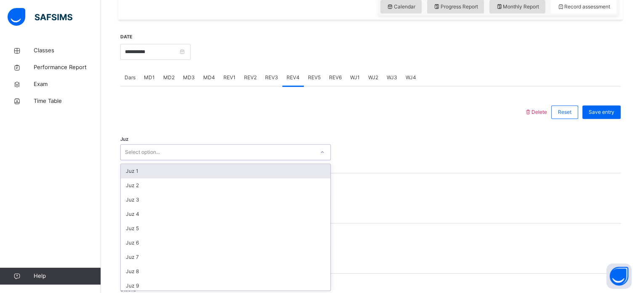
scroll to position [300, 0]
type input "**"
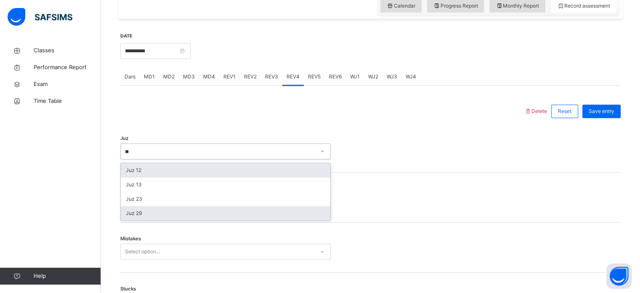
click at [125, 217] on div "Juz 29" at bounding box center [226, 213] width 210 height 14
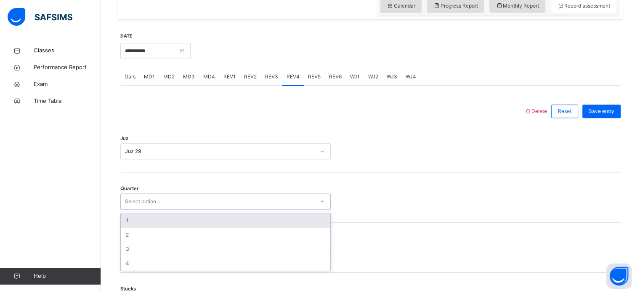
click at [123, 219] on div "1" at bounding box center [226, 220] width 210 height 14
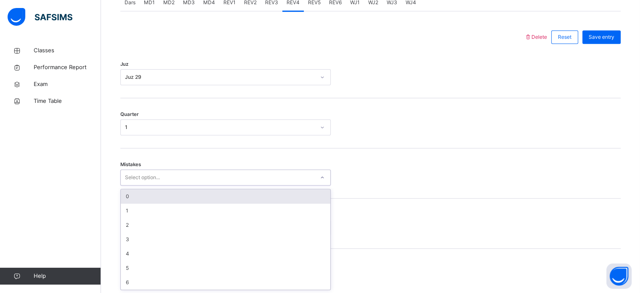
click at [125, 199] on div "0" at bounding box center [226, 196] width 210 height 14
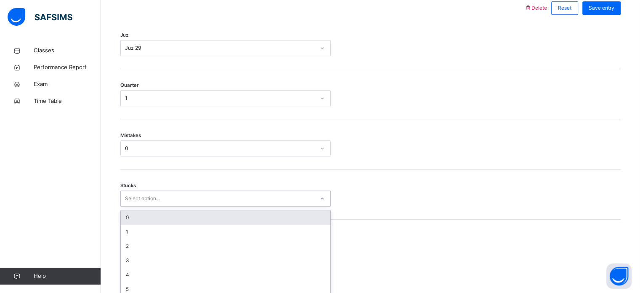
scroll to position [409, 0]
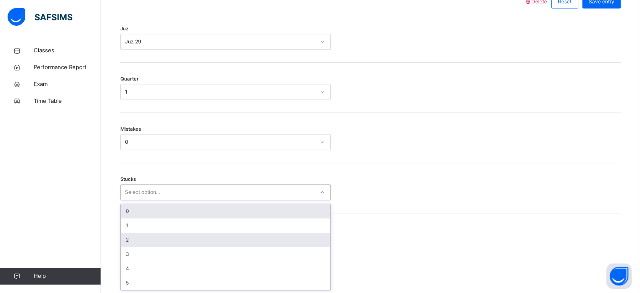
click at [121, 235] on div "2" at bounding box center [226, 239] width 210 height 14
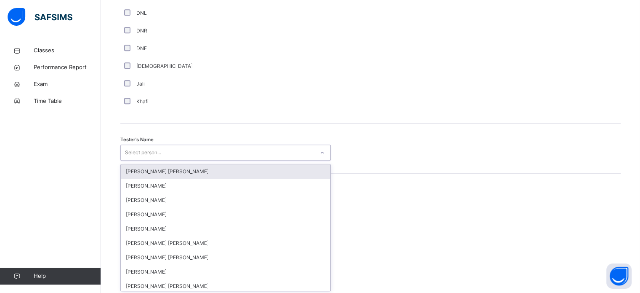
scroll to position [771, 0]
type input "****"
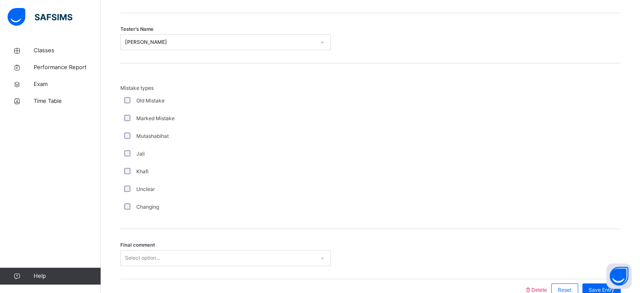
scroll to position [926, 0]
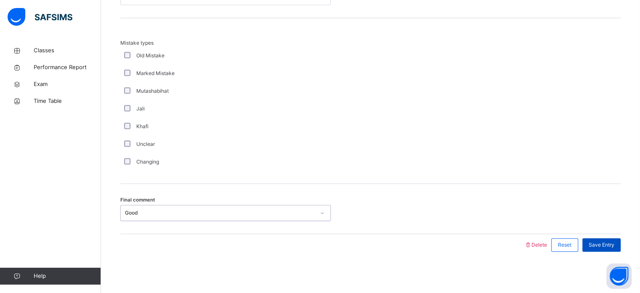
click at [603, 243] on span "Save Entry" at bounding box center [602, 245] width 26 height 8
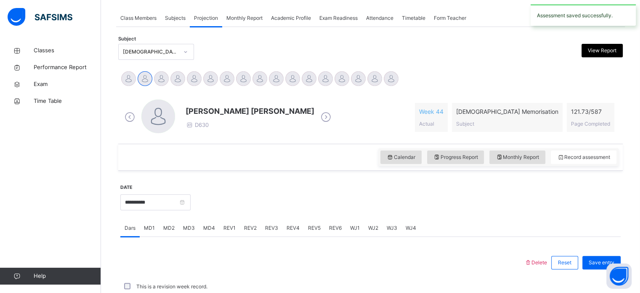
scroll to position [339, 0]
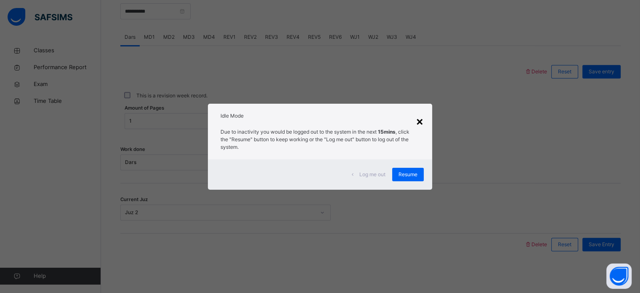
click at [419, 119] on div "×" at bounding box center [420, 121] width 8 height 18
